Goal: Information Seeking & Learning: Learn about a topic

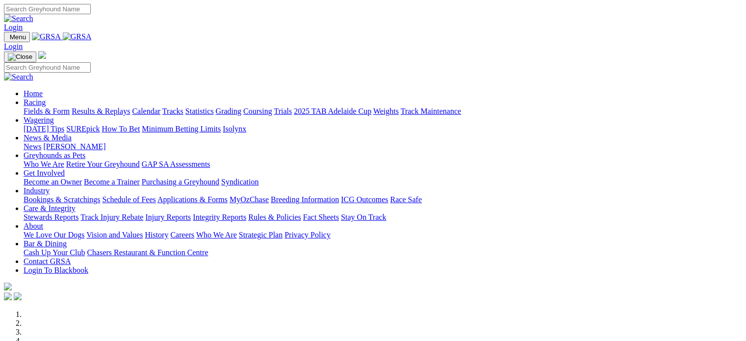
type input "[EMAIL_ADDRESS][DOMAIN_NAME]"
click at [23, 23] on link "Login" at bounding box center [13, 27] width 19 height 8
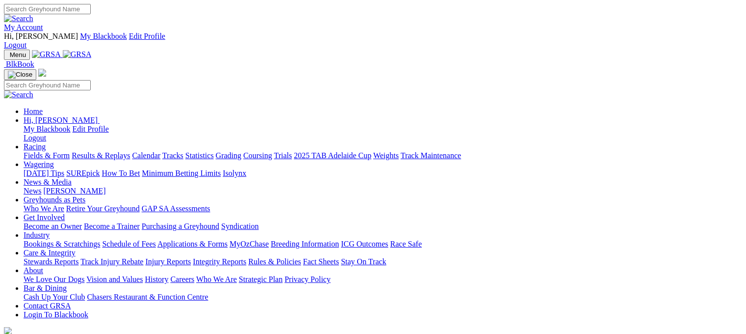
click at [24, 151] on link "Fields & Form" at bounding box center [47, 155] width 46 height 8
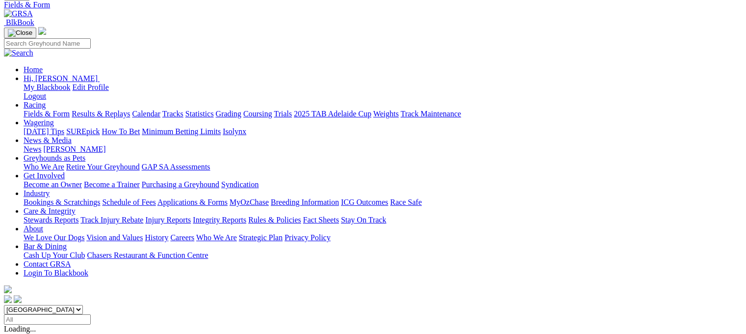
scroll to position [98, 0]
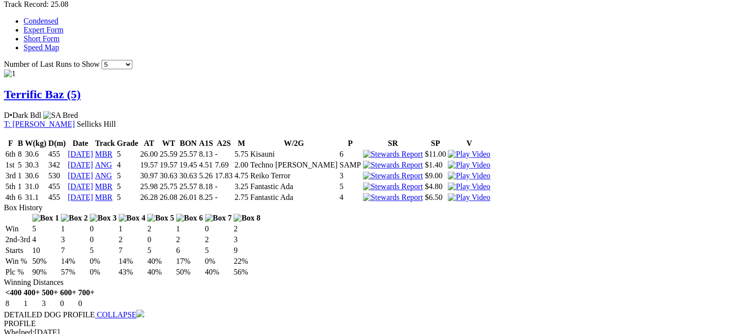
scroll to position [687, 0]
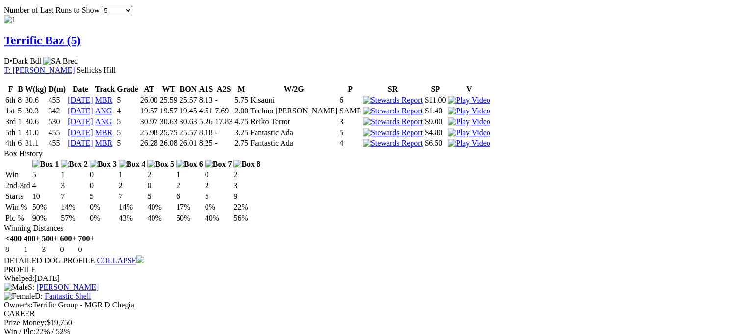
scroll to position [540, 0]
